Goal: Information Seeking & Learning: Compare options

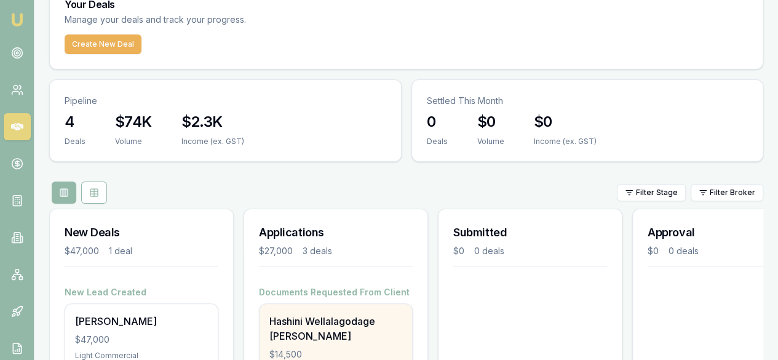
click at [324, 314] on div "Hashini Wellalagodage [PERSON_NAME]" at bounding box center [336, 329] width 133 height 30
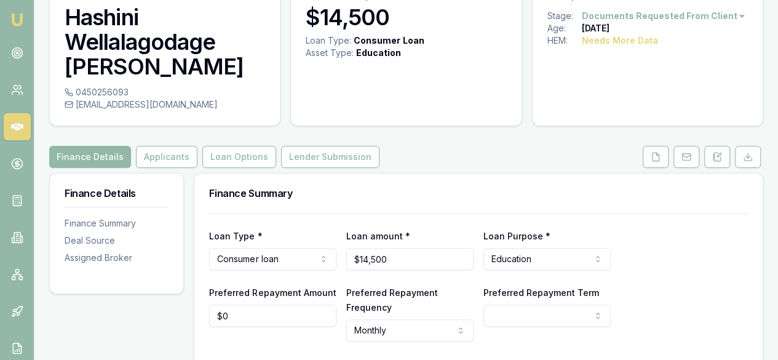
scroll to position [66, 0]
click at [220, 151] on button "Loan Options" at bounding box center [239, 156] width 74 height 22
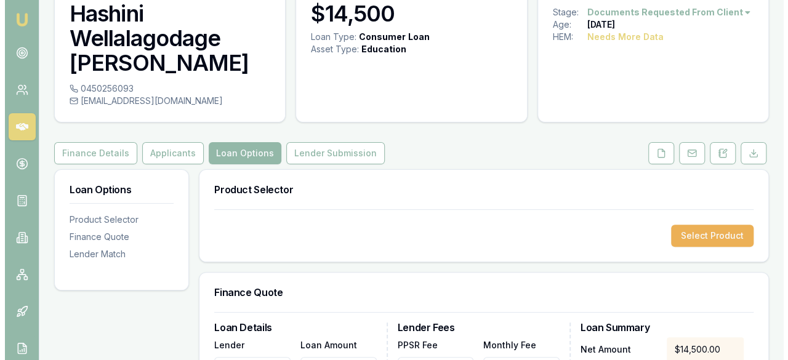
scroll to position [70, 0]
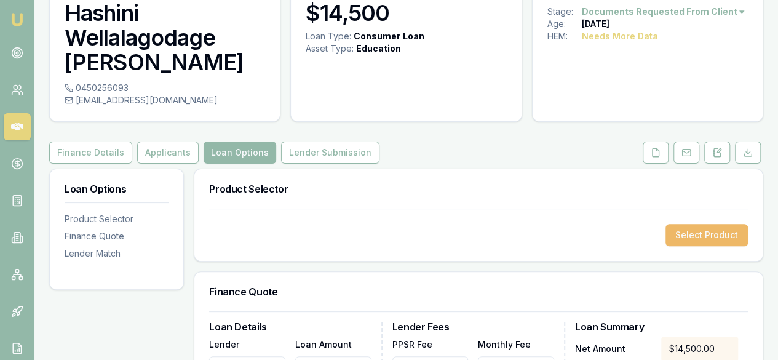
click at [684, 237] on button "Select Product" at bounding box center [707, 235] width 82 height 22
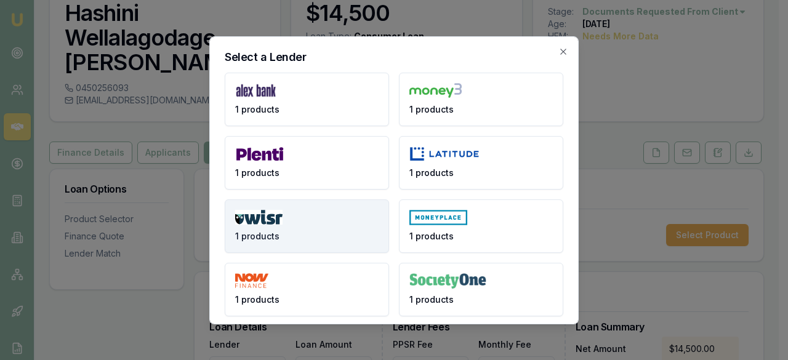
scroll to position [68, 0]
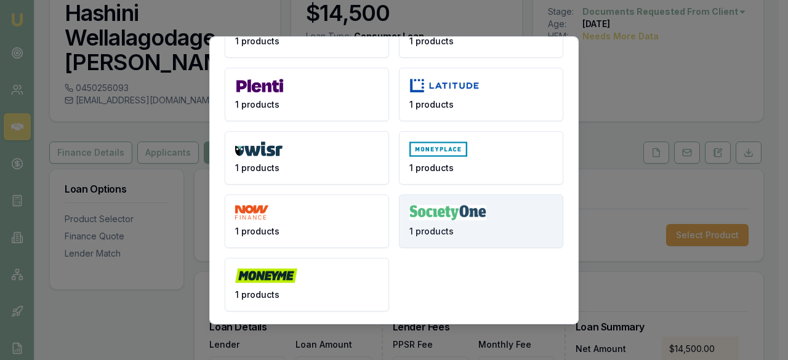
click at [446, 210] on img at bounding box center [447, 212] width 77 height 15
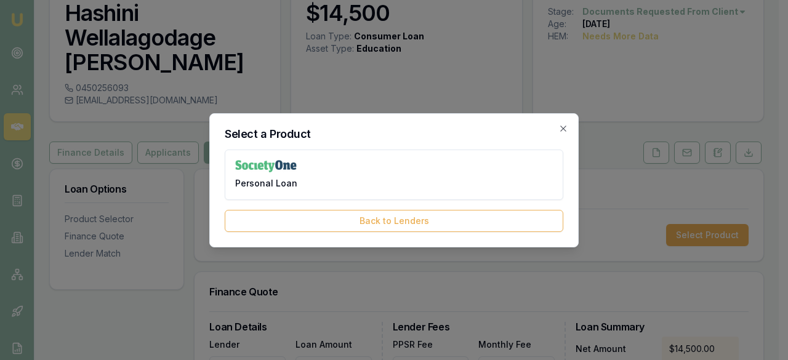
scroll to position [0, 0]
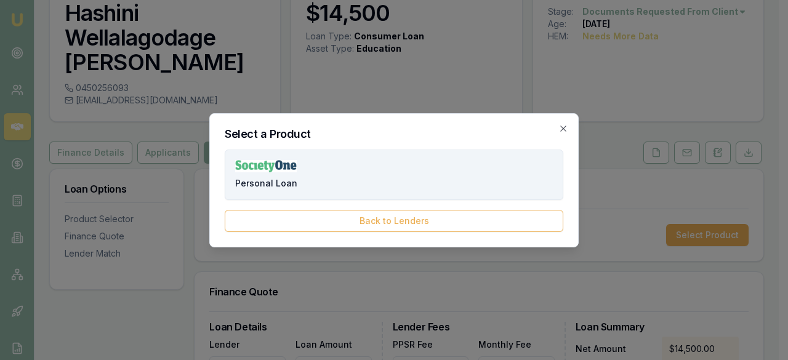
click at [406, 171] on button "Personal Loan" at bounding box center [394, 175] width 338 height 50
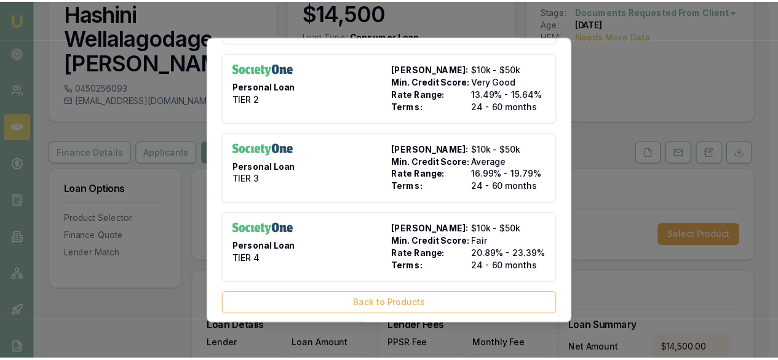
scroll to position [99, 0]
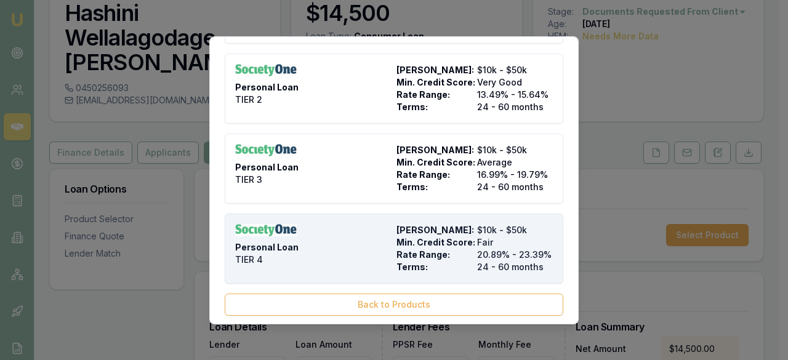
click at [398, 249] on span "Rate Range:" at bounding box center [434, 255] width 76 height 12
type input "Society One"
type input "Personal Loan"
type input "TIER 4"
type input "20.89"
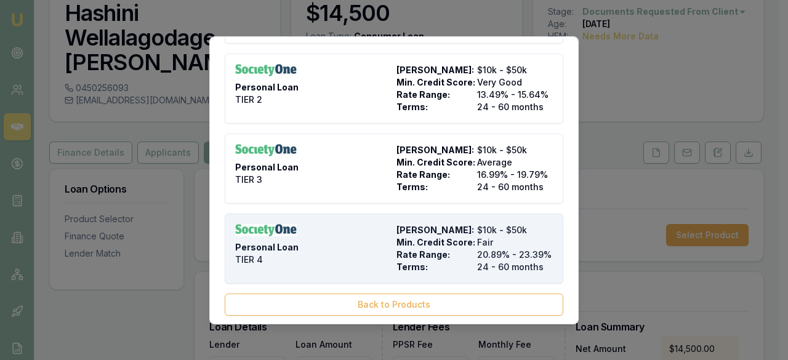
type input "24"
type input "$495.00"
type input "2500"
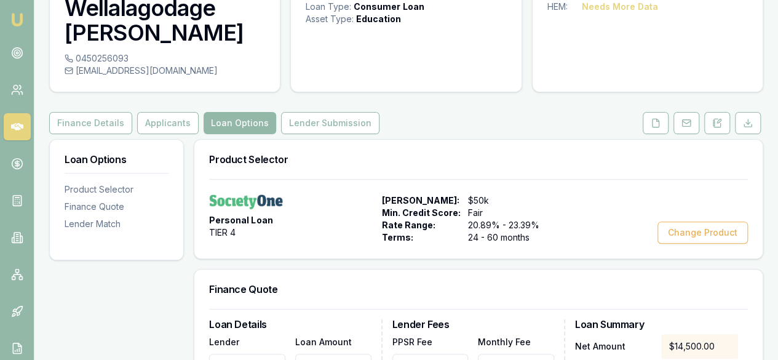
scroll to position [94, 0]
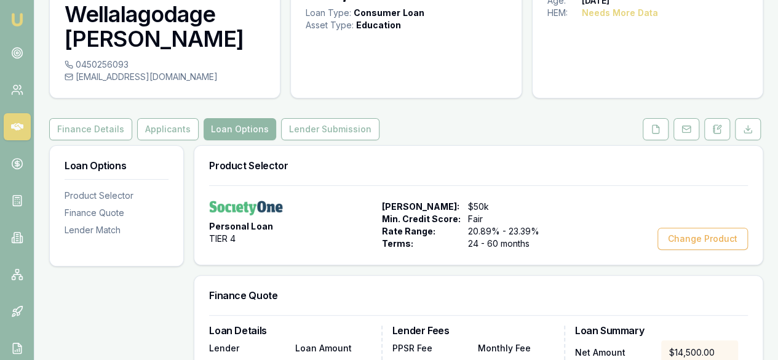
click at [238, 130] on button "Loan Options" at bounding box center [240, 129] width 73 height 22
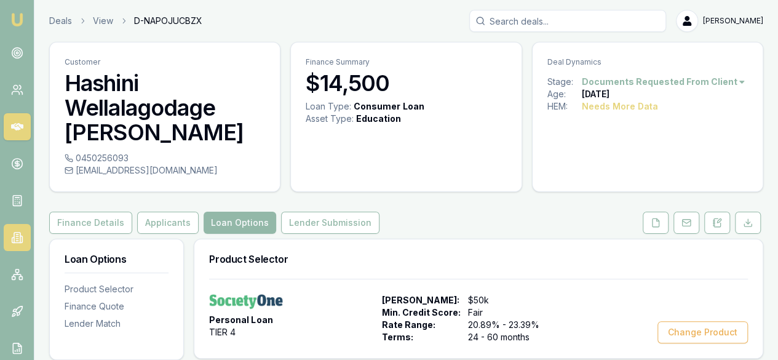
click at [11, 233] on icon at bounding box center [17, 237] width 12 height 12
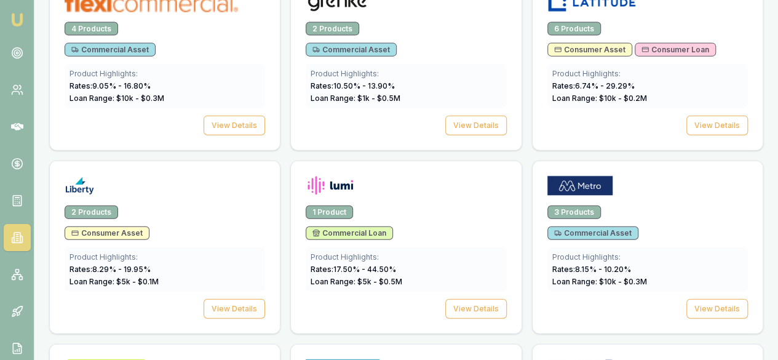
scroll to position [1405, 0]
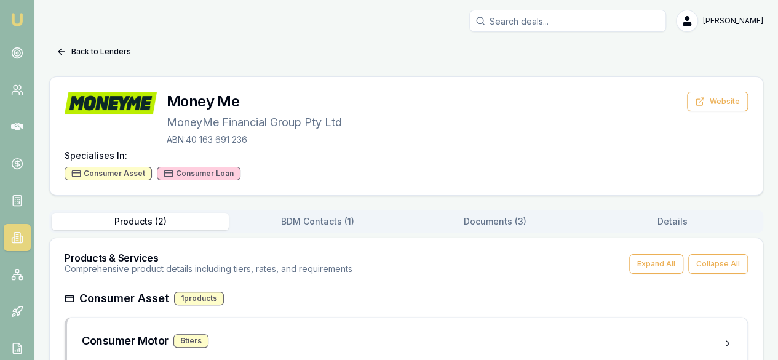
scroll to position [127, 0]
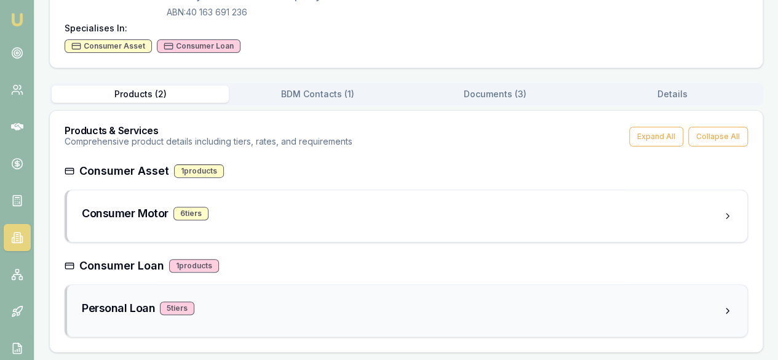
click at [128, 306] on h3 "Personal Loan" at bounding box center [118, 308] width 73 height 17
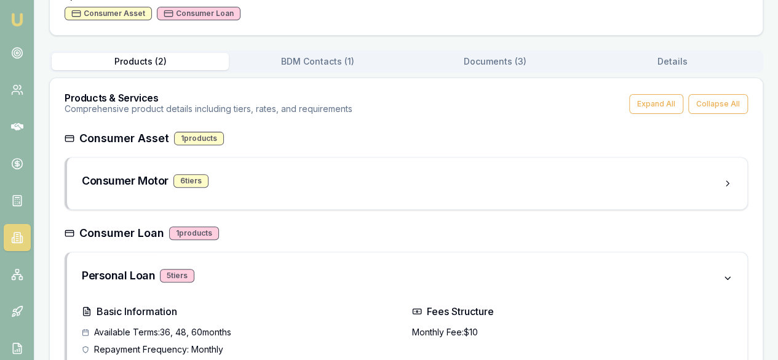
scroll to position [0, 0]
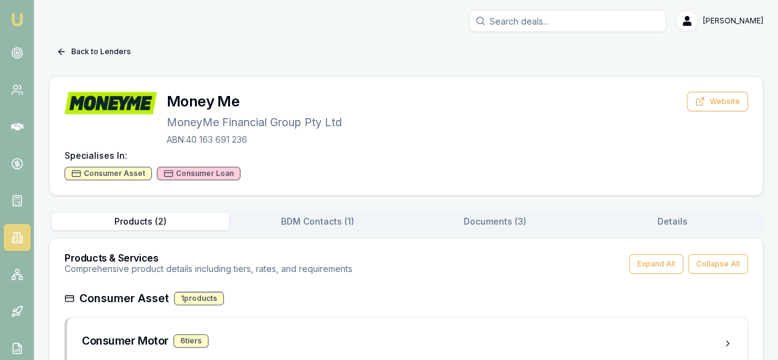
click at [63, 47] on icon at bounding box center [62, 52] width 10 height 10
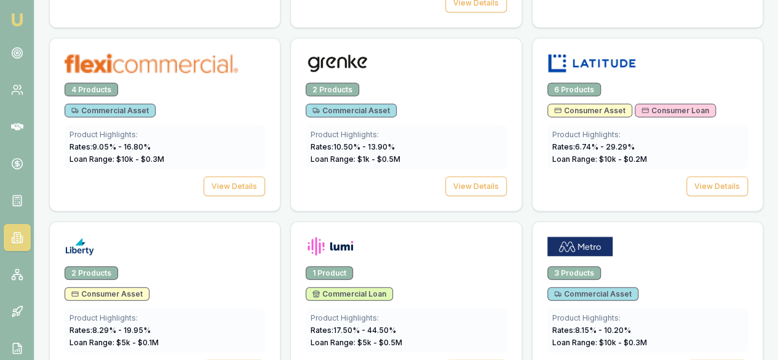
scroll to position [1343, 0]
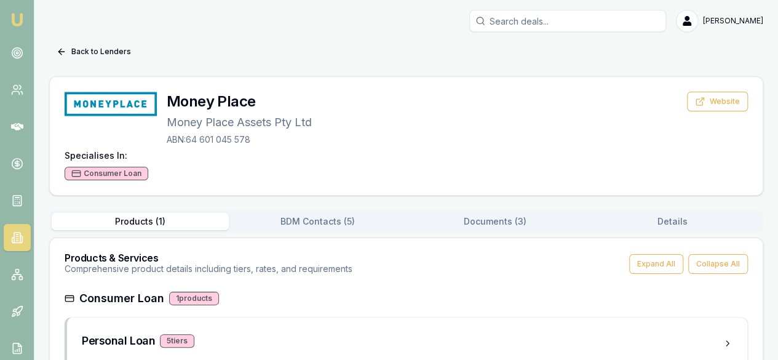
scroll to position [33, 0]
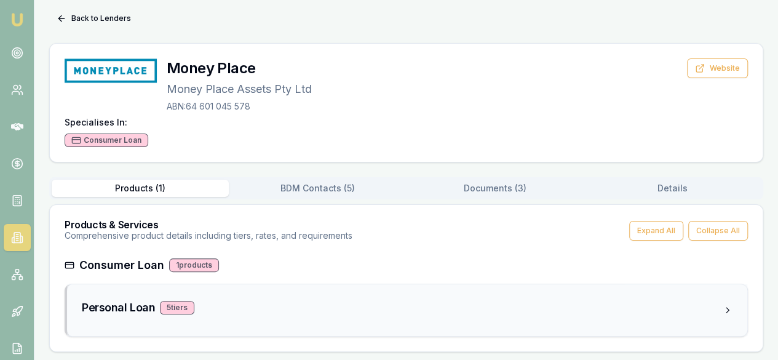
click at [192, 307] on div "5 tier s" at bounding box center [177, 308] width 34 height 14
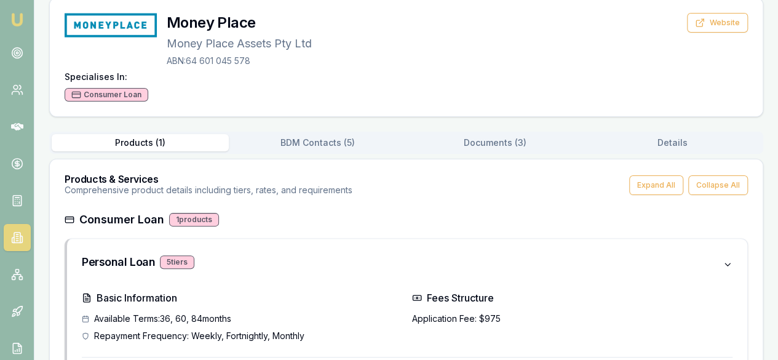
scroll to position [66, 0]
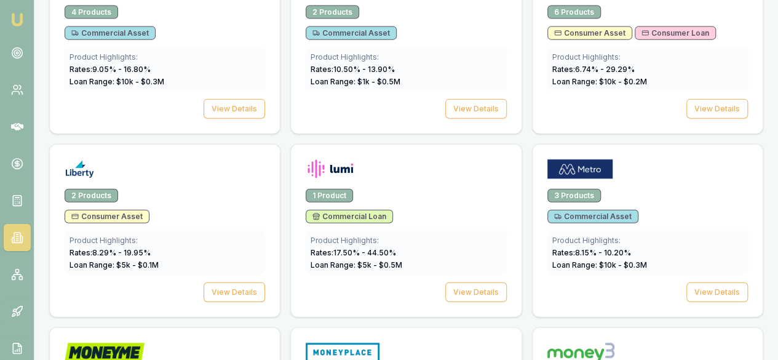
scroll to position [1420, 0]
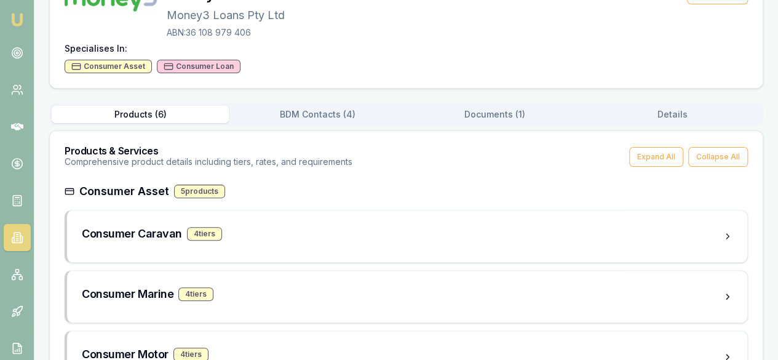
scroll to position [367, 0]
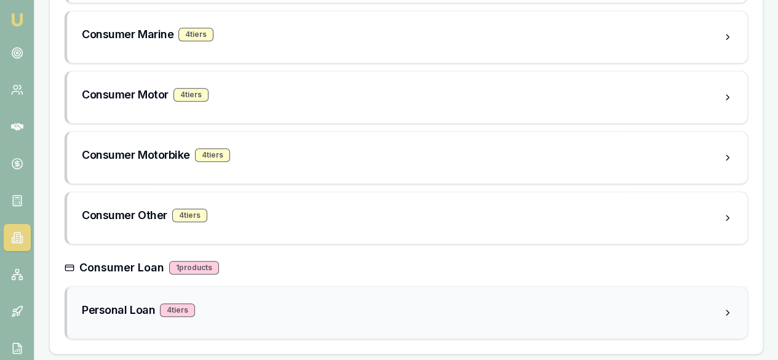
click at [190, 305] on div "4 tier s" at bounding box center [177, 310] width 35 height 14
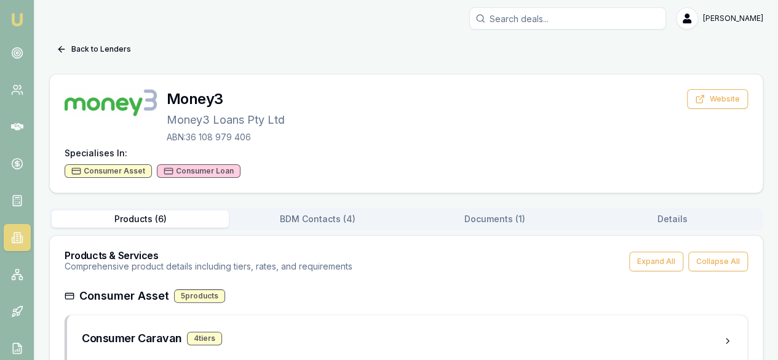
scroll to position [0, 0]
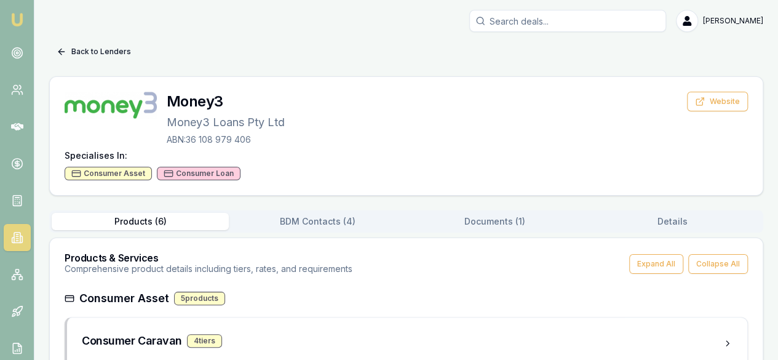
click at [65, 52] on icon at bounding box center [62, 52] width 10 height 10
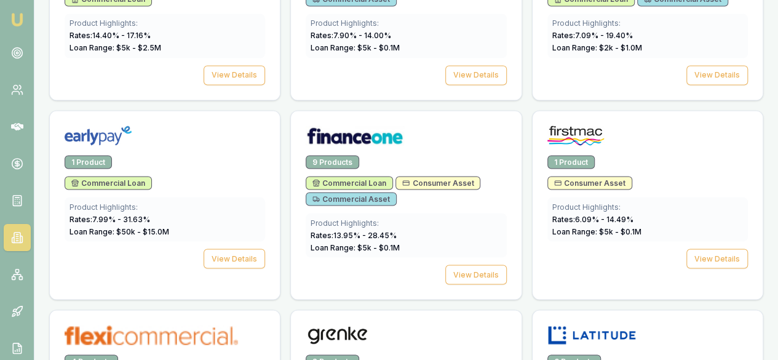
scroll to position [1073, 0]
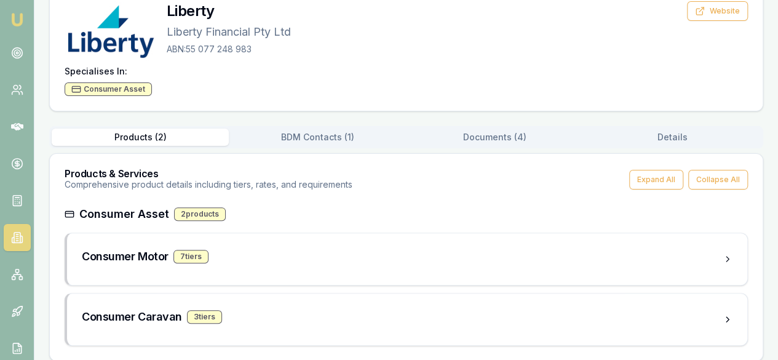
scroll to position [99, 0]
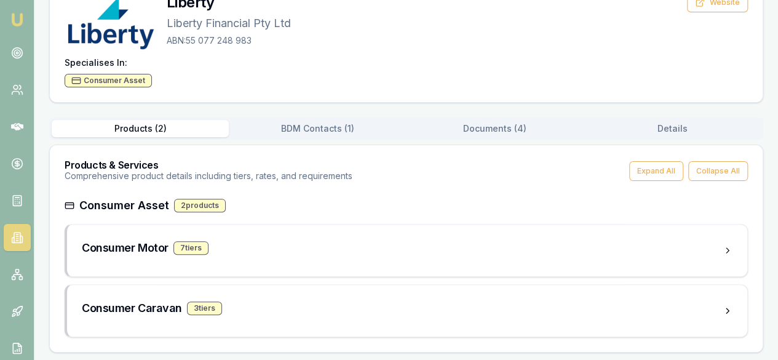
click at [220, 202] on div "2 products" at bounding box center [200, 206] width 52 height 14
click at [201, 206] on div "2 products" at bounding box center [200, 206] width 52 height 14
click at [650, 170] on button "Expand All" at bounding box center [656, 171] width 54 height 20
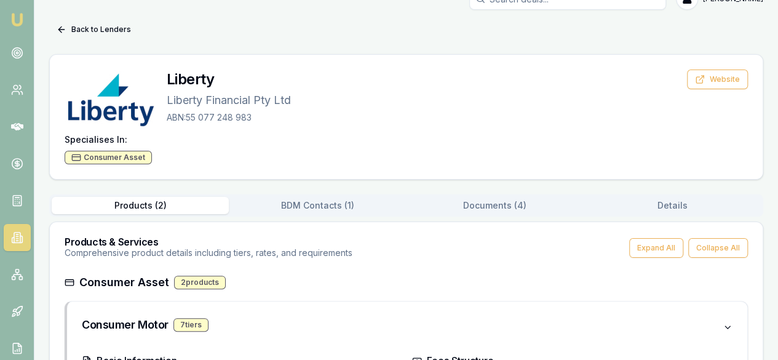
scroll to position [0, 0]
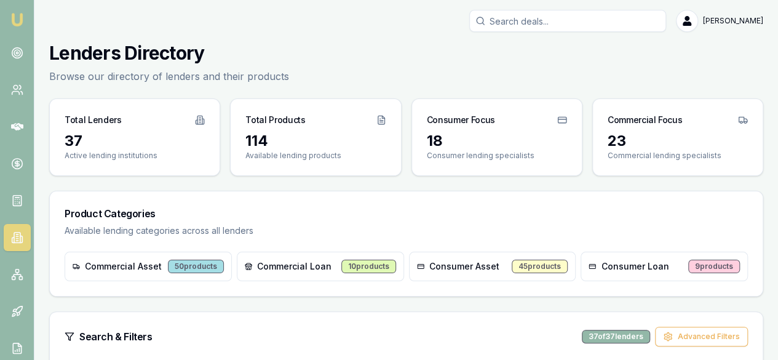
scroll to position [1073, 0]
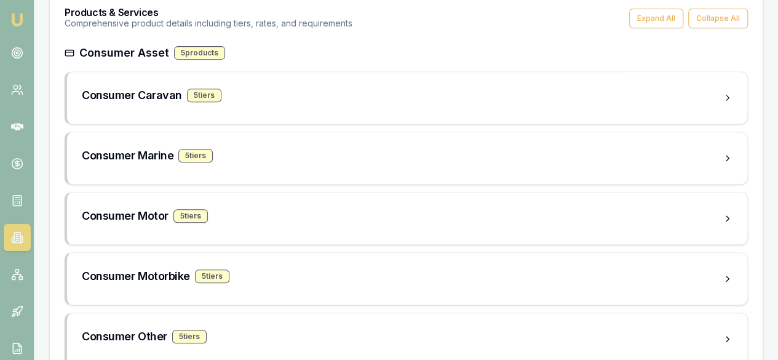
scroll to position [367, 0]
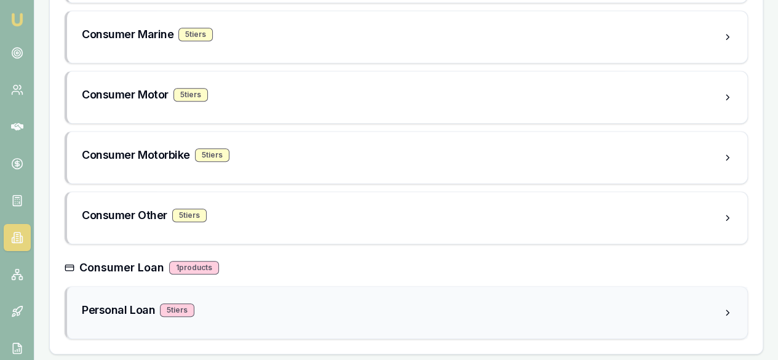
click at [161, 308] on div "5 tier s" at bounding box center [177, 310] width 34 height 14
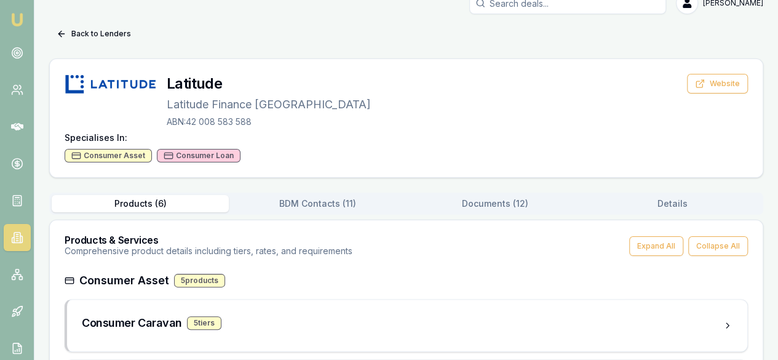
scroll to position [0, 0]
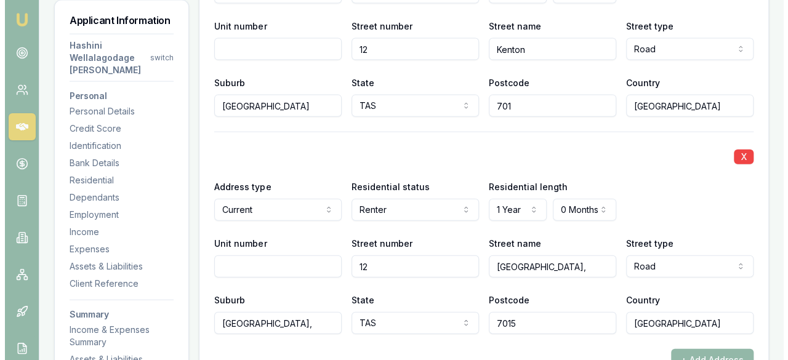
scroll to position [1377, 0]
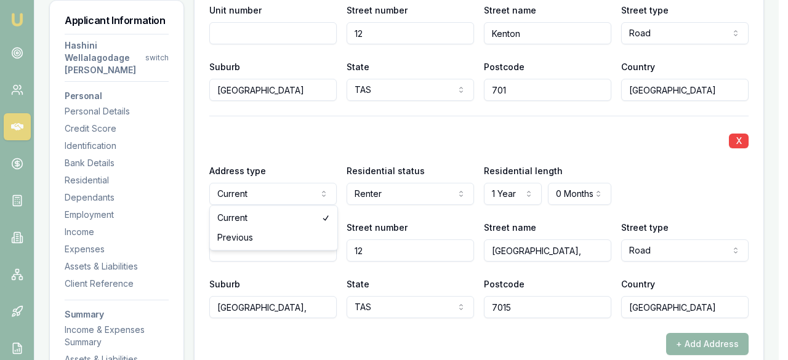
select select "PREVIOUS"
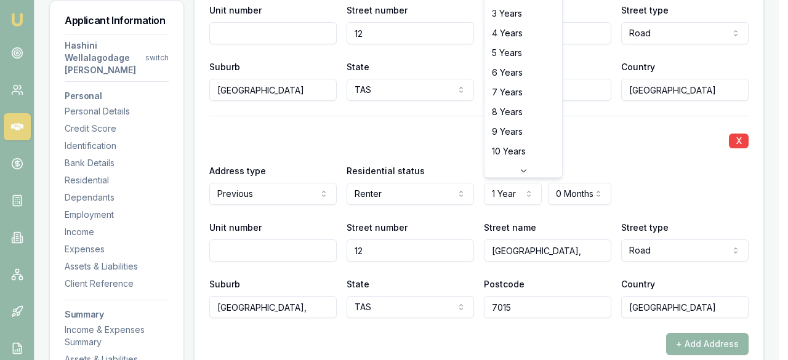
select select "5"
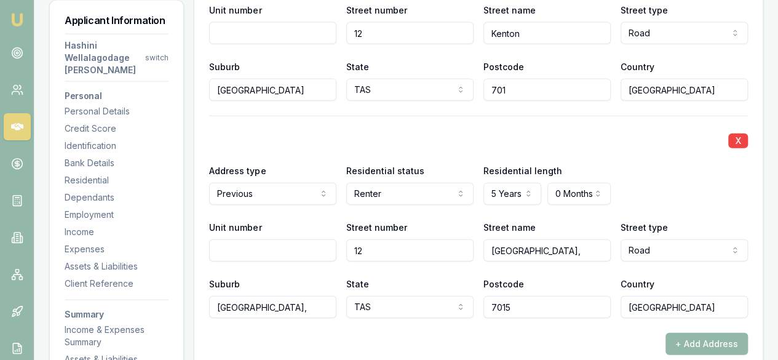
click at [278, 252] on input "Unit number" at bounding box center [272, 250] width 127 height 22
type input "1"
click at [369, 248] on input "12" at bounding box center [409, 250] width 127 height 22
type input "115"
drag, startPoint x: 566, startPoint y: 246, endPoint x: 469, endPoint y: 242, distance: 97.3
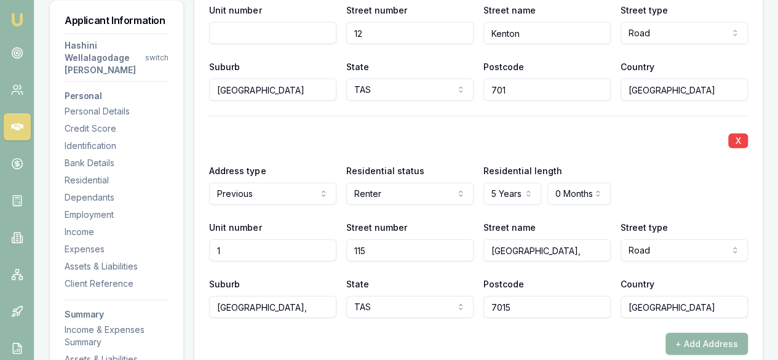
click at [469, 242] on div "[GEOGRAPHIC_DATA] [GEOGRAPHIC_DATA] [GEOGRAPHIC_DATA] Circuit Circus Close [GEO…" at bounding box center [478, 241] width 539 height 42
type input "Blight"
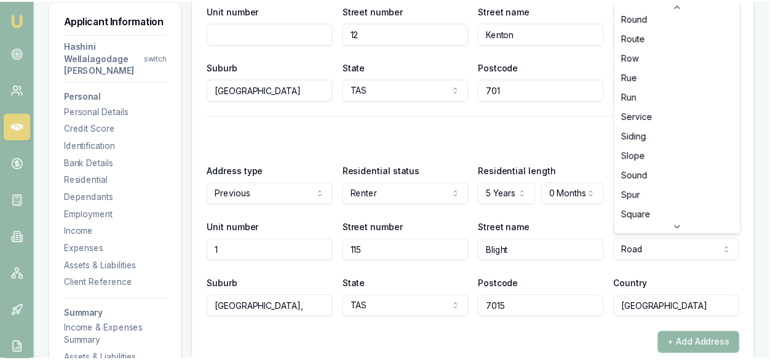
scroll to position [3217, 0]
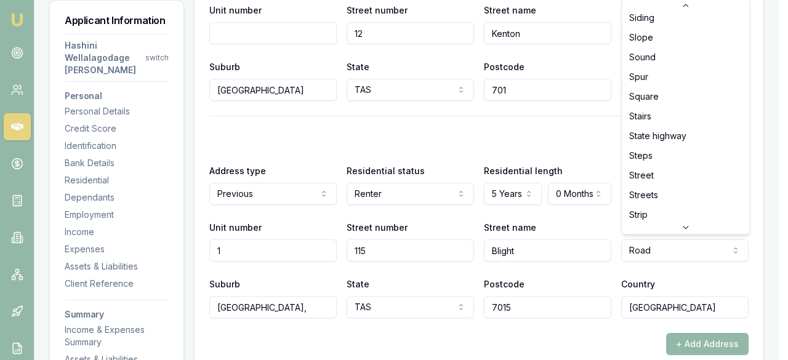
select select "Street"
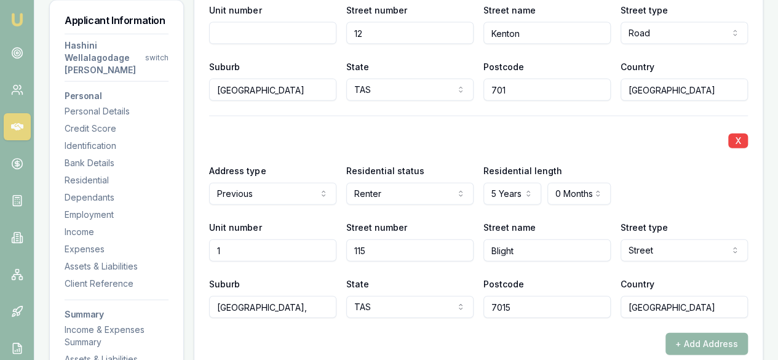
drag, startPoint x: 276, startPoint y: 308, endPoint x: 201, endPoint y: 304, distance: 74.5
click at [201, 304] on div "X Address type Current Current Previous Residential status Renter Owner with mo…" at bounding box center [478, 148] width 569 height 501
type input "Warrane"
click at [532, 307] on input "7015" at bounding box center [547, 307] width 127 height 22
type input "7018"
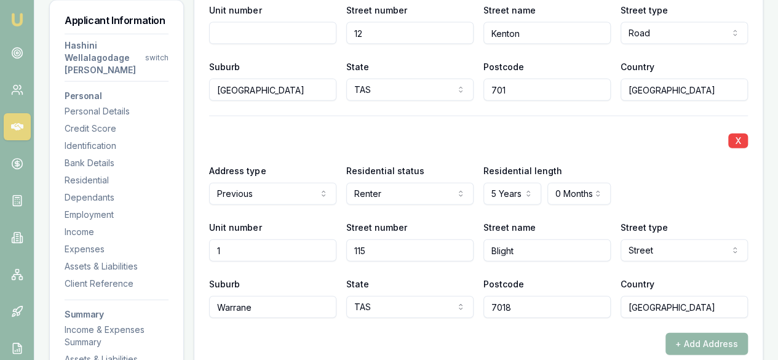
click at [572, 337] on div "+ Add Address" at bounding box center [478, 344] width 539 height 22
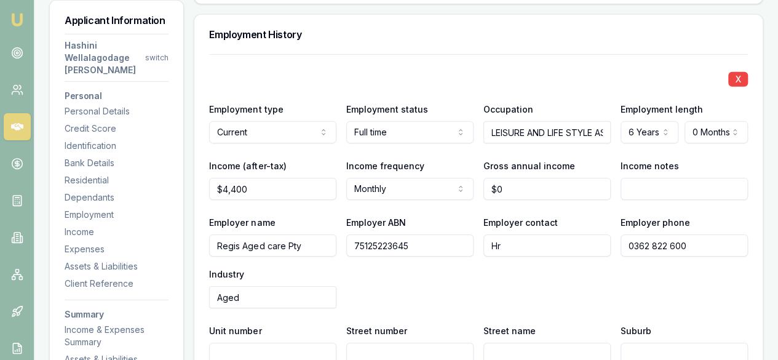
scroll to position [1903, 0]
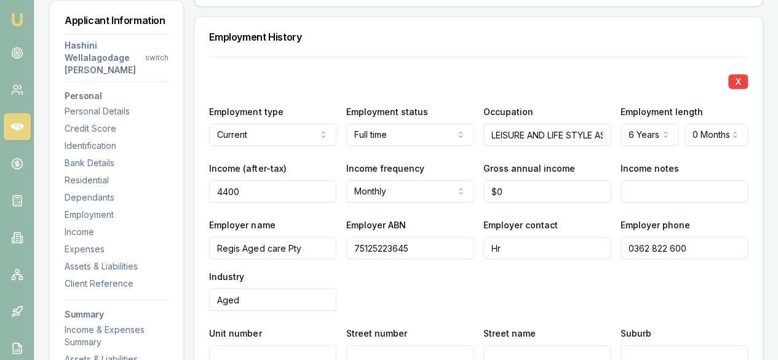
drag, startPoint x: 254, startPoint y: 192, endPoint x: 182, endPoint y: 193, distance: 72.0
click at [182, 193] on div "Applicant Information Hashini Wellalagodage [PERSON_NAME] switch Personal Perso…" at bounding box center [406, 362] width 714 height 4053
type input "$4,528"
click at [287, 220] on div "Employer name [PERSON_NAME] Aged care Pty" at bounding box center [272, 238] width 127 height 42
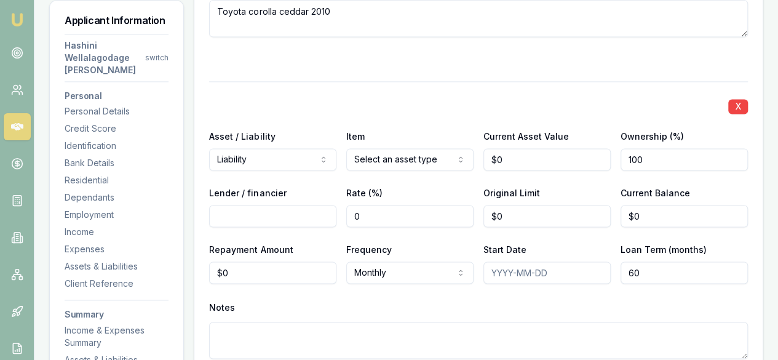
scroll to position [3181, 0]
click at [746, 98] on button "X" at bounding box center [739, 105] width 20 height 15
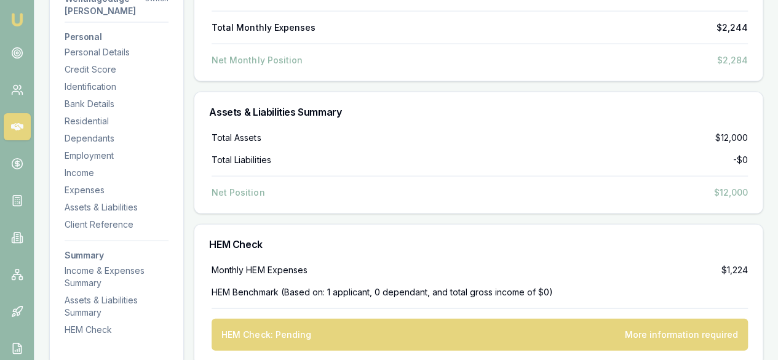
scroll to position [3584, 0]
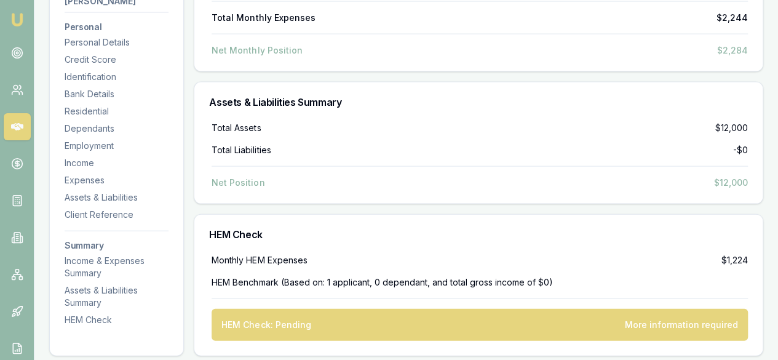
click at [679, 324] on div "More information required" at bounding box center [681, 325] width 113 height 12
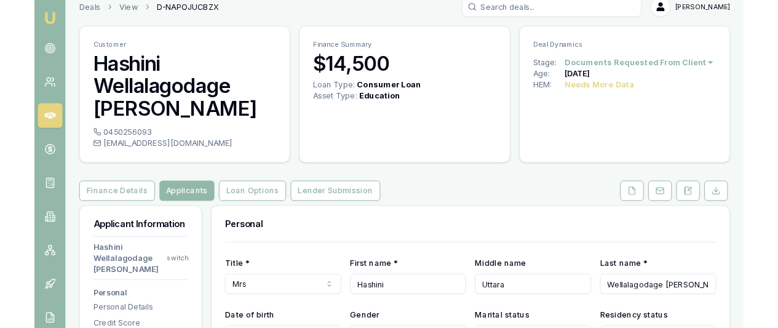
scroll to position [0, 0]
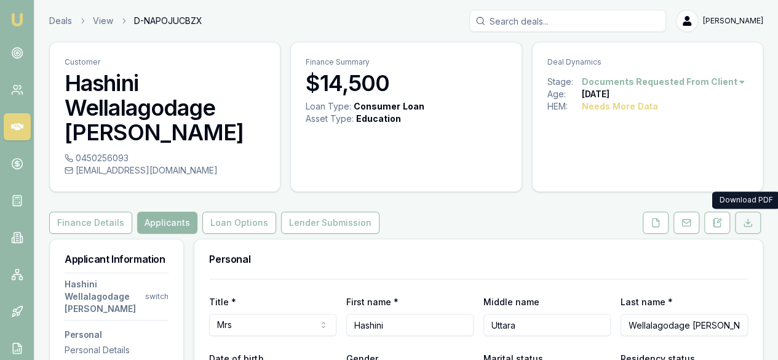
click at [754, 221] on button at bounding box center [748, 223] width 26 height 22
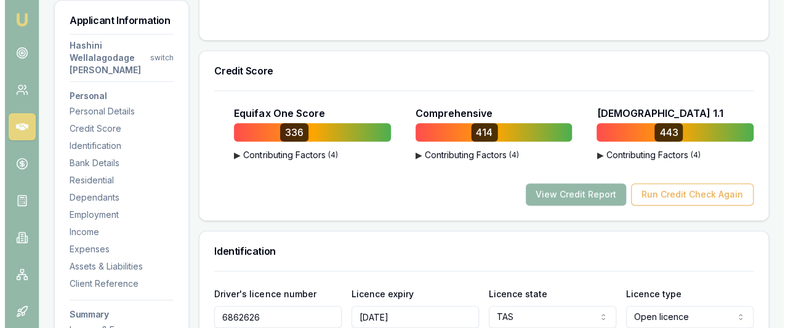
scroll to position [454, 0]
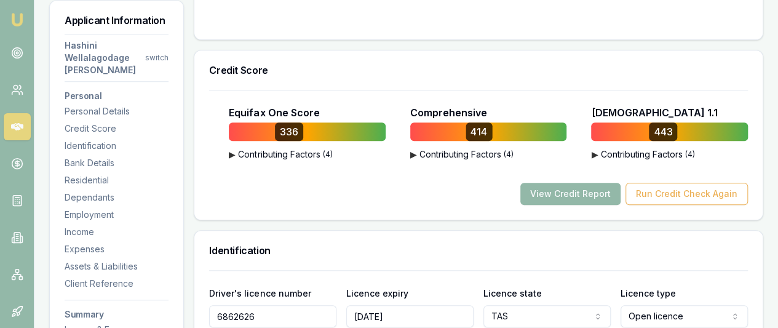
click at [533, 70] on h3 "Credit Score" at bounding box center [478, 70] width 539 height 10
click at [556, 199] on button "View Credit Report" at bounding box center [571, 194] width 100 height 22
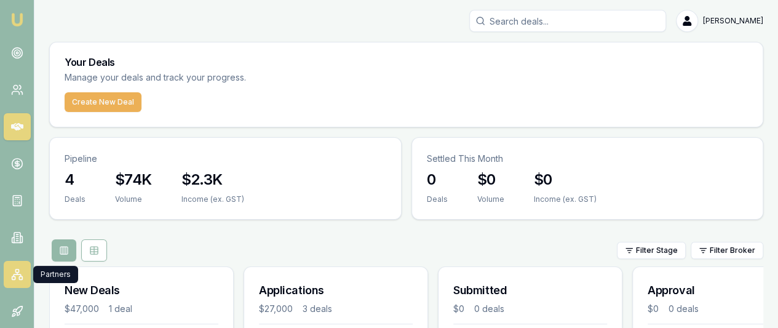
click at [20, 274] on icon at bounding box center [17, 275] width 7 height 2
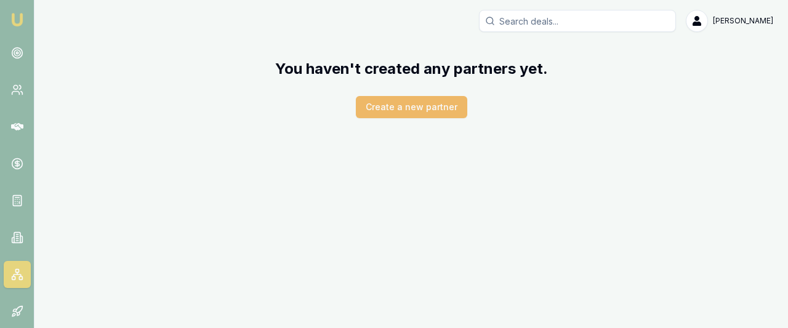
click at [384, 113] on button "Create a new partner" at bounding box center [411, 107] width 111 height 22
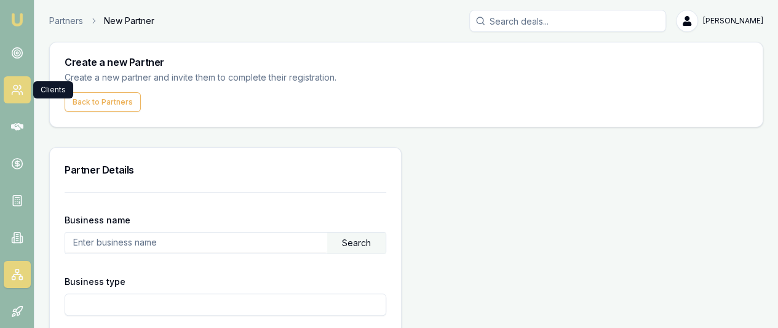
click at [15, 94] on icon at bounding box center [17, 90] width 12 height 12
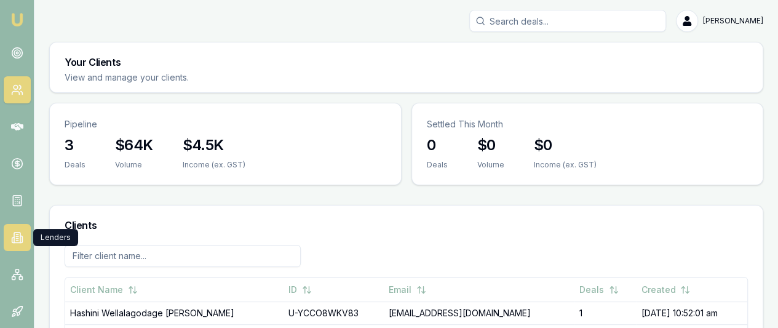
click at [14, 242] on icon at bounding box center [13, 240] width 2 height 5
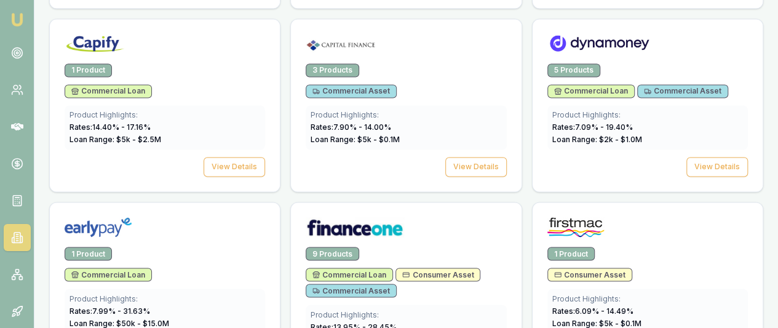
scroll to position [983, 0]
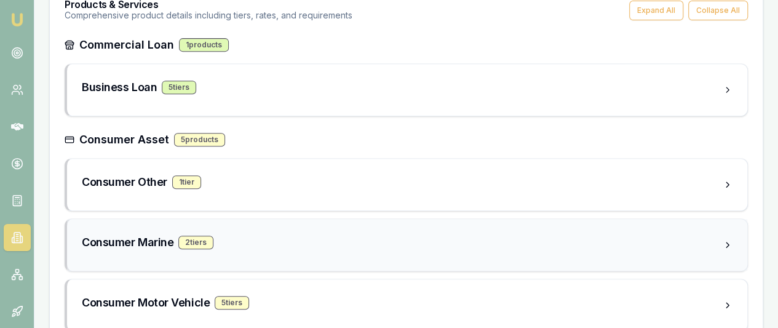
scroll to position [254, 0]
click at [186, 185] on div "1 tier" at bounding box center [186, 182] width 29 height 14
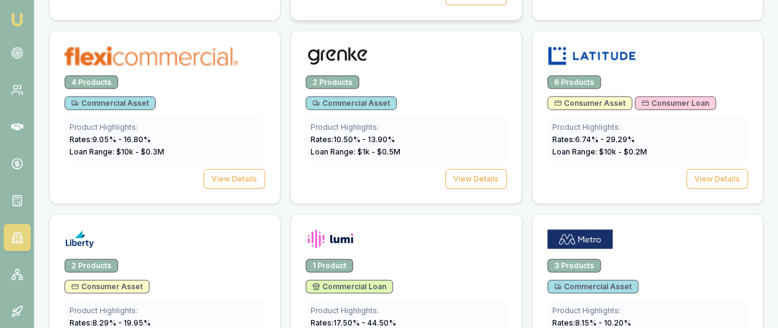
scroll to position [1353, 0]
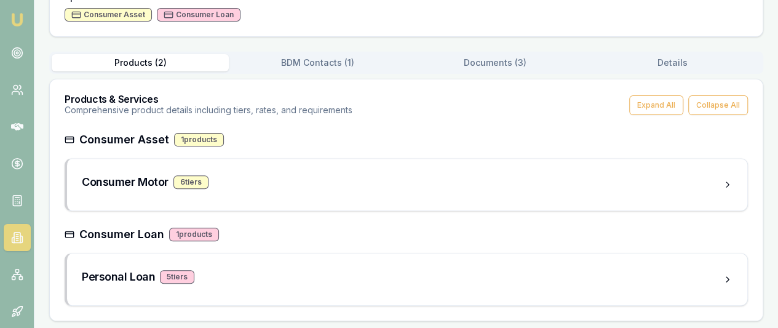
scroll to position [159, 0]
click at [172, 278] on div "5 tier s" at bounding box center [177, 277] width 34 height 14
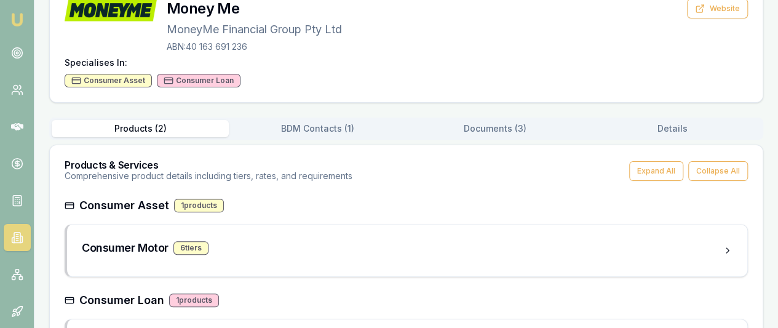
scroll to position [92, 0]
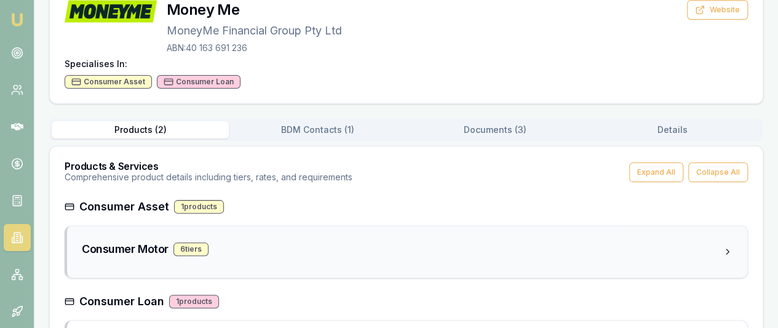
click at [292, 252] on div "Consumer Motor 6 tier s" at bounding box center [402, 249] width 641 height 17
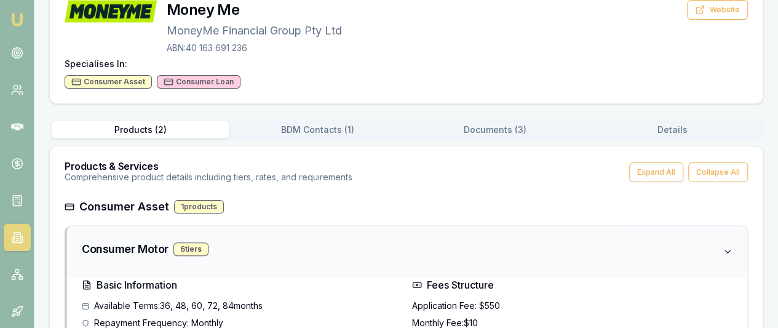
scroll to position [0, 0]
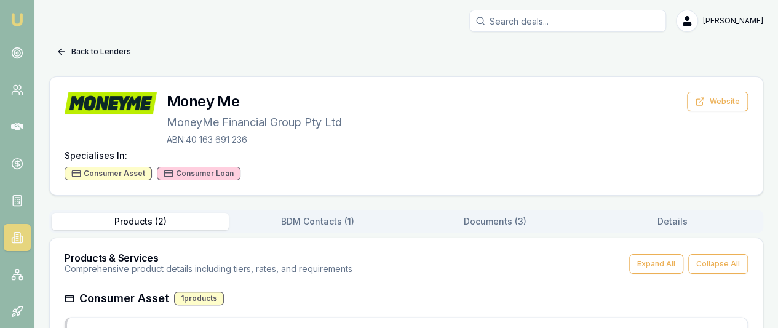
click at [70, 52] on button "Back to Lenders" at bounding box center [93, 52] width 89 height 20
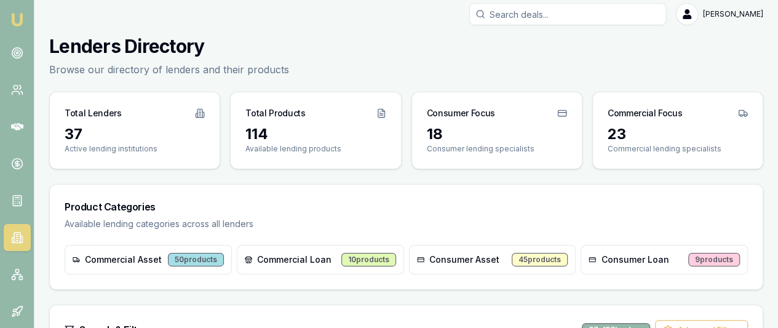
scroll to position [7, 0]
click at [535, 14] on input "Search deals" at bounding box center [568, 13] width 197 height 22
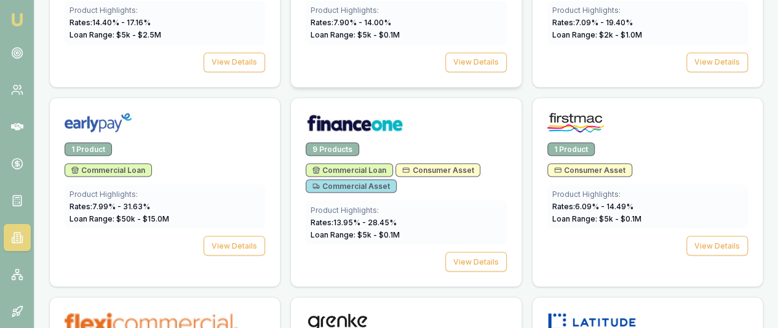
scroll to position [1087, 0]
type input "Plenti"
